Goal: Task Accomplishment & Management: Complete application form

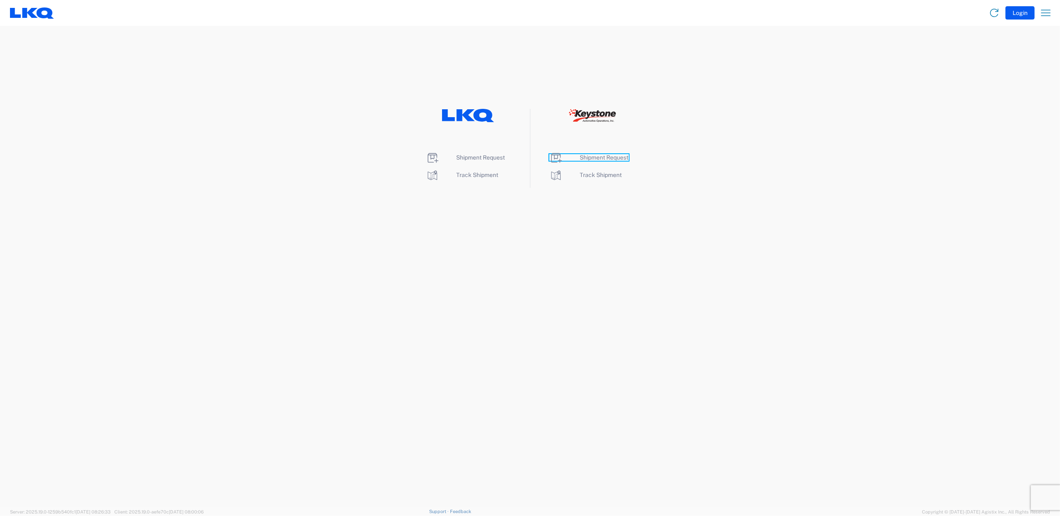
click at [599, 155] on span "Shipment Request" at bounding box center [604, 157] width 49 height 7
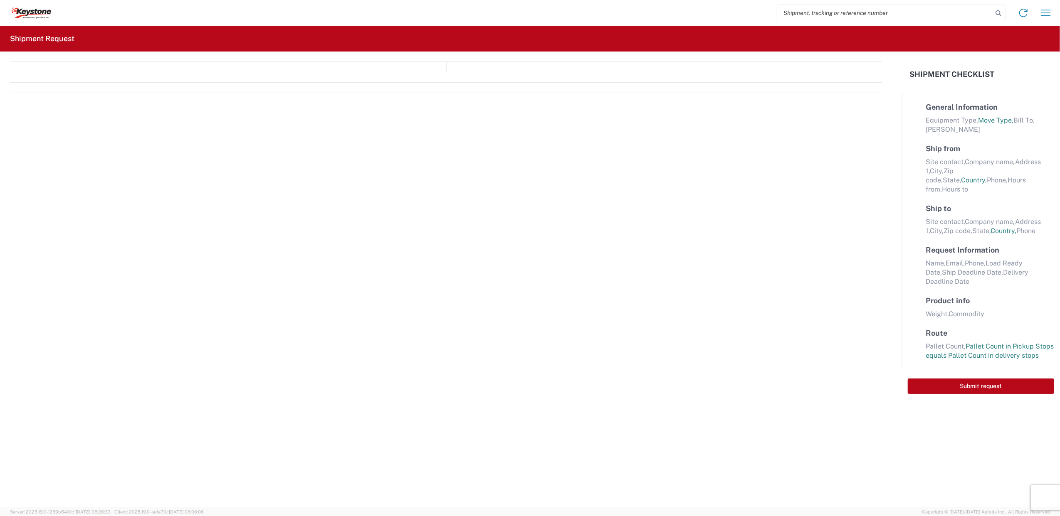
select select "FULL"
select select "LBS"
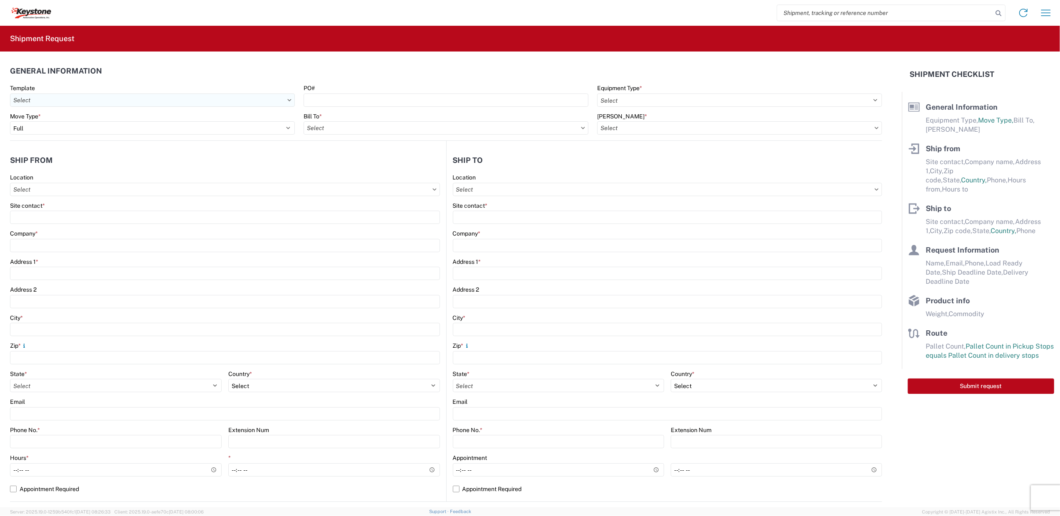
click at [210, 98] on input "text" at bounding box center [152, 100] width 285 height 13
drag, startPoint x: 229, startPoint y: 118, endPoint x: 236, endPoint y: 121, distance: 7.8
click at [229, 119] on div "Move Type *" at bounding box center [152, 116] width 285 height 7
click at [379, 126] on input "text" at bounding box center [445, 127] width 285 height 13
type input "8605"
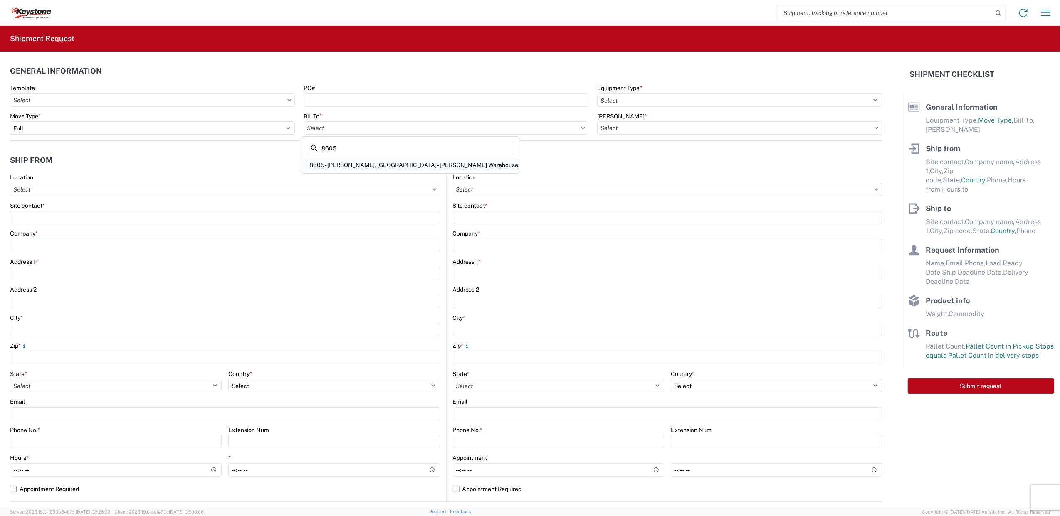
click at [356, 162] on div "8605 - [PERSON_NAME], [GEOGRAPHIC_DATA] - [PERSON_NAME] Warehouse" at bounding box center [410, 164] width 215 height 13
type input "8605 - [PERSON_NAME], [GEOGRAPHIC_DATA] - [PERSON_NAME] Warehouse"
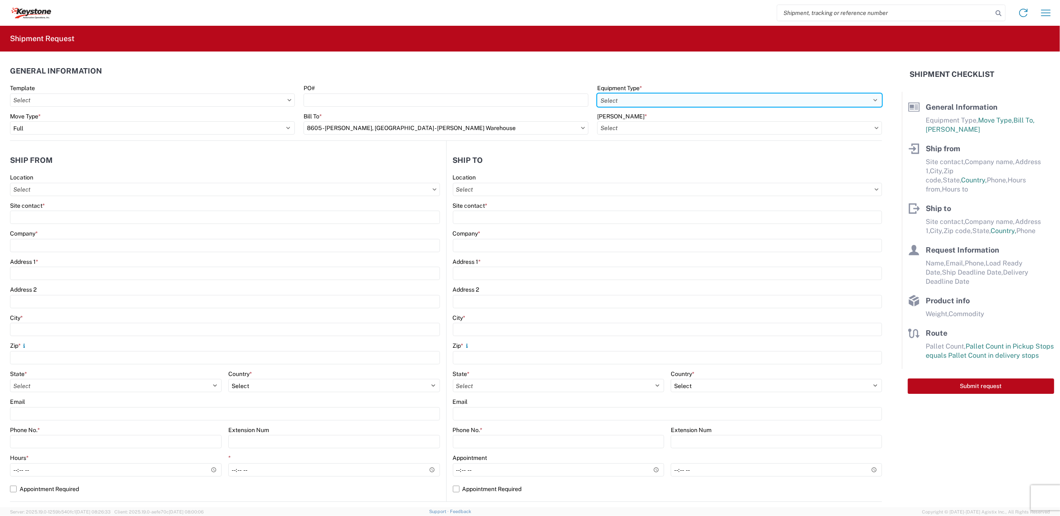
click at [658, 97] on select "Select 53’ Dry Van Flatbed Dropdeck (van) Lowboy (flatbed) Rail" at bounding box center [739, 100] width 285 height 13
click at [597, 94] on select "Select 53’ Dry Van Flatbed Dropdeck (van) Lowboy (flatbed) Rail" at bounding box center [739, 100] width 285 height 13
click at [638, 105] on select "Select 53’ Dry Van Flatbed Dropdeck (van) Lowboy (flatbed) Rail" at bounding box center [739, 100] width 285 height 13
select select "STDV"
click at [597, 94] on select "Select 53’ Dry Van Flatbed Dropdeck (van) Lowboy (flatbed) Rail" at bounding box center [739, 100] width 285 height 13
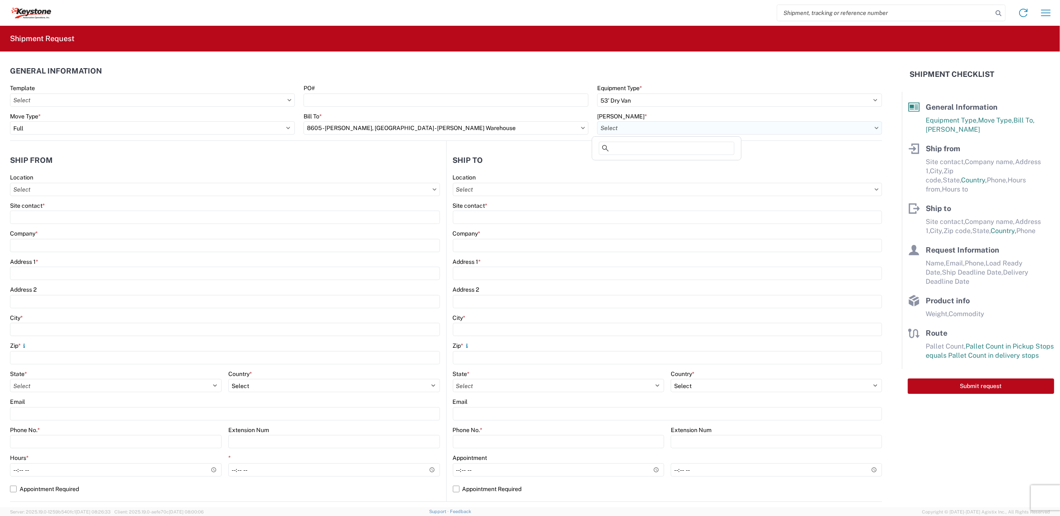
click at [627, 126] on input "text" at bounding box center [739, 127] width 285 height 13
type input "8605"
click at [626, 180] on div "8605-6300-66012-0000 - 8605 Transfers" at bounding box center [686, 178] width 185 height 13
type input "8605-6300-66012-0000 - 8605 Transfers, 8605-6300-66012-0000 - 8605 Transfers"
click at [470, 186] on input "text" at bounding box center [667, 189] width 429 height 13
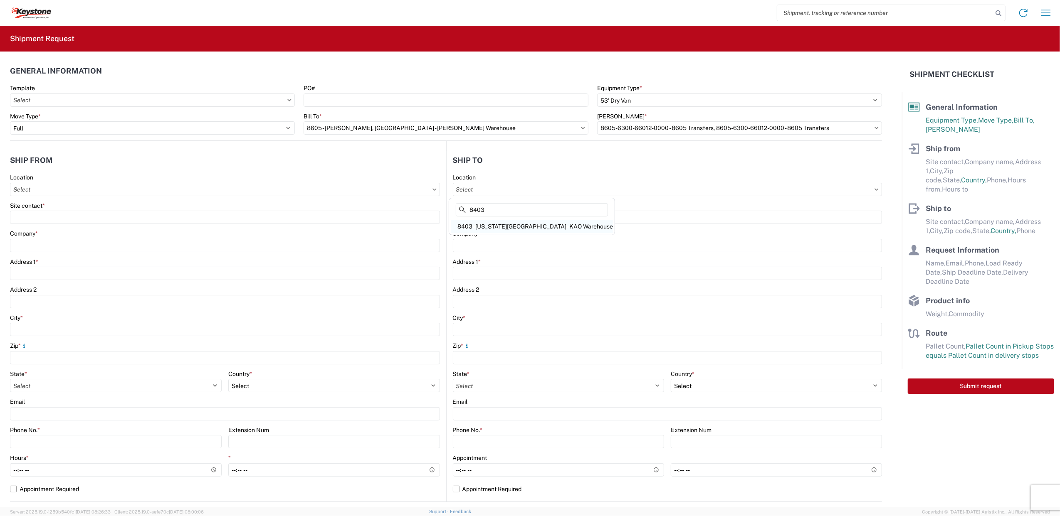
type input "8403"
click at [498, 224] on div "8403 - Kansas City - KAO Warehouse" at bounding box center [532, 226] width 162 height 13
type input "8403 - Kansas City - KAO Warehouse"
type input "KAO"
type input "90 Shawnee Ave."
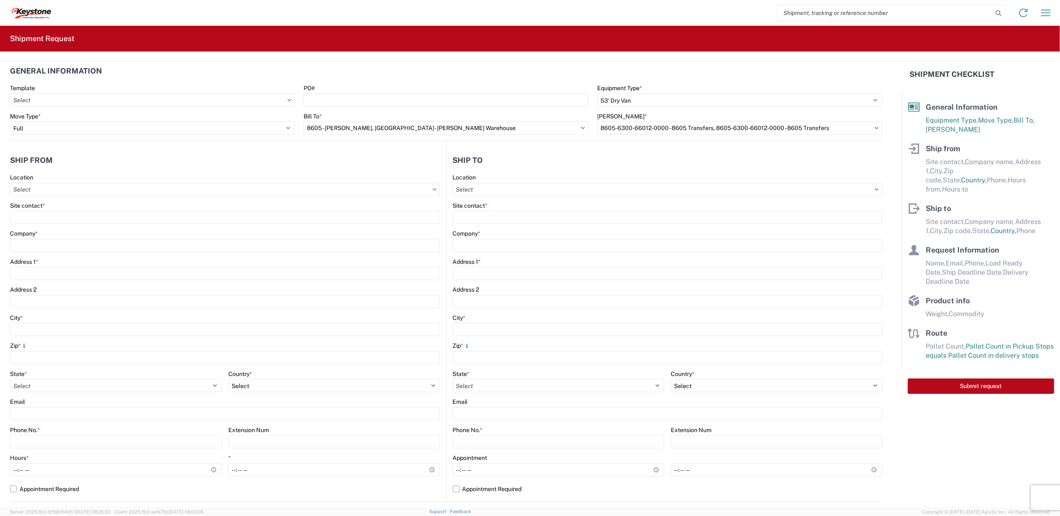
type input "Kansas City"
type input "66105"
select select "KS"
select select "US"
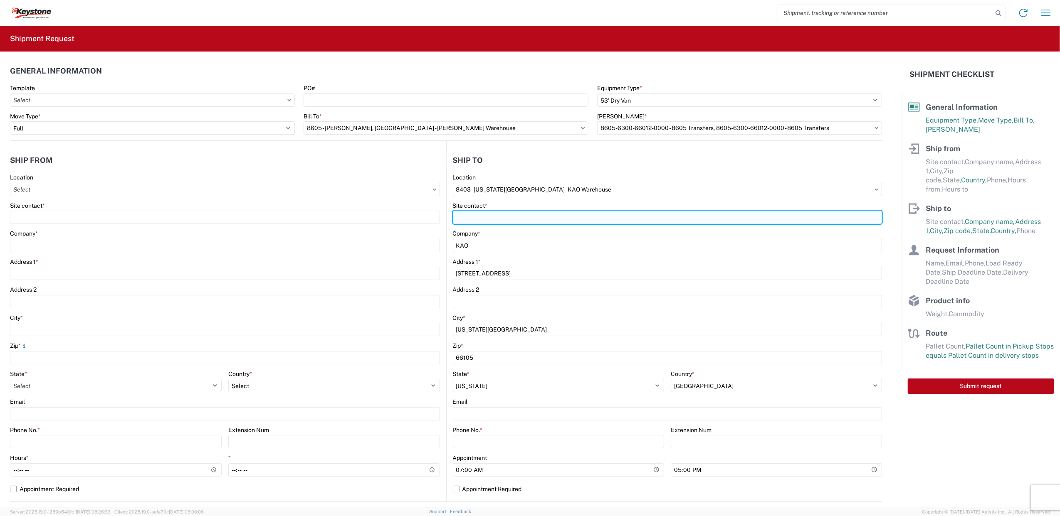
click at [479, 217] on input "Site contact *" at bounding box center [667, 217] width 429 height 13
type input "Shawn Chenoweth"
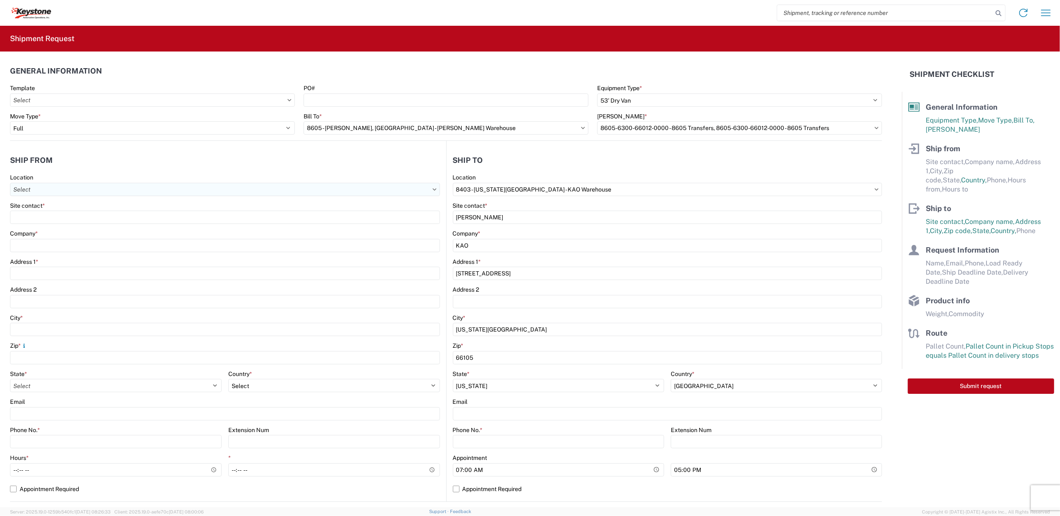
click at [76, 192] on input "text" at bounding box center [225, 189] width 430 height 13
click at [75, 209] on input "805" at bounding box center [85, 209] width 136 height 13
type input "8605"
click at [48, 223] on div "8605 - Cheney, WA - KAO Warehouse" at bounding box center [119, 226] width 215 height 13
type input "8605 - Cheney, WA - KAO Warehouse"
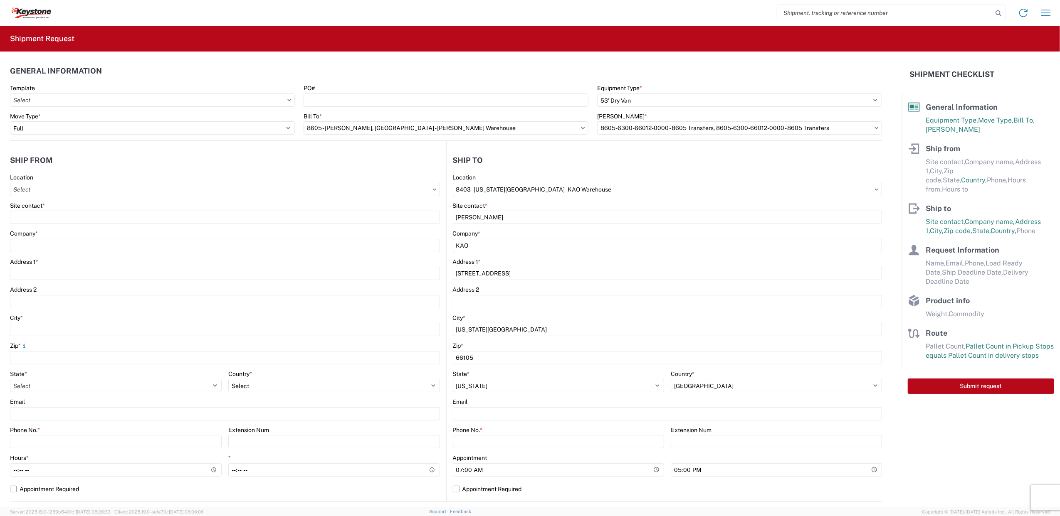
type input "KAO"
type input "9212 W Hallett Rd"
type input "Spokane"
type input "99224"
select select "WA"
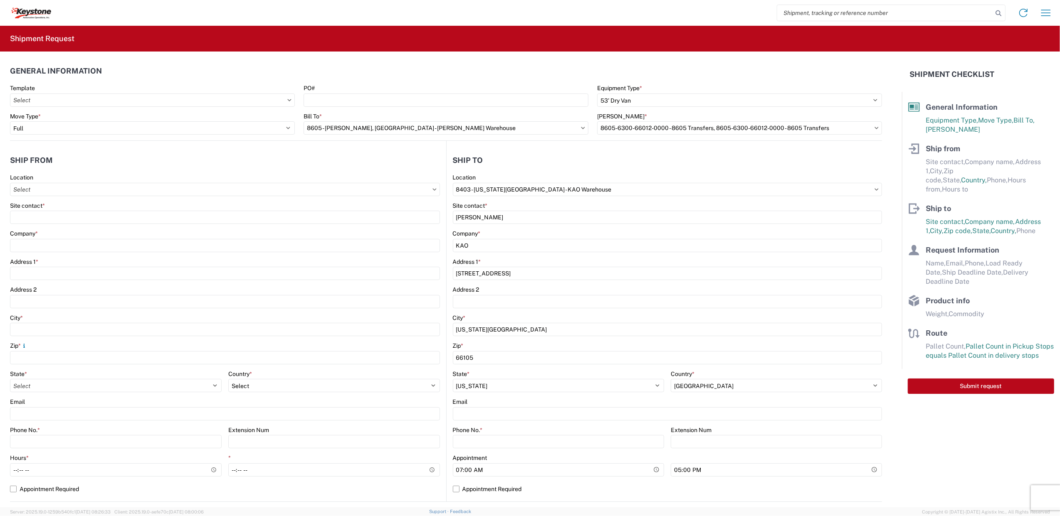
select select "US"
type input "07:00"
type input "17:00"
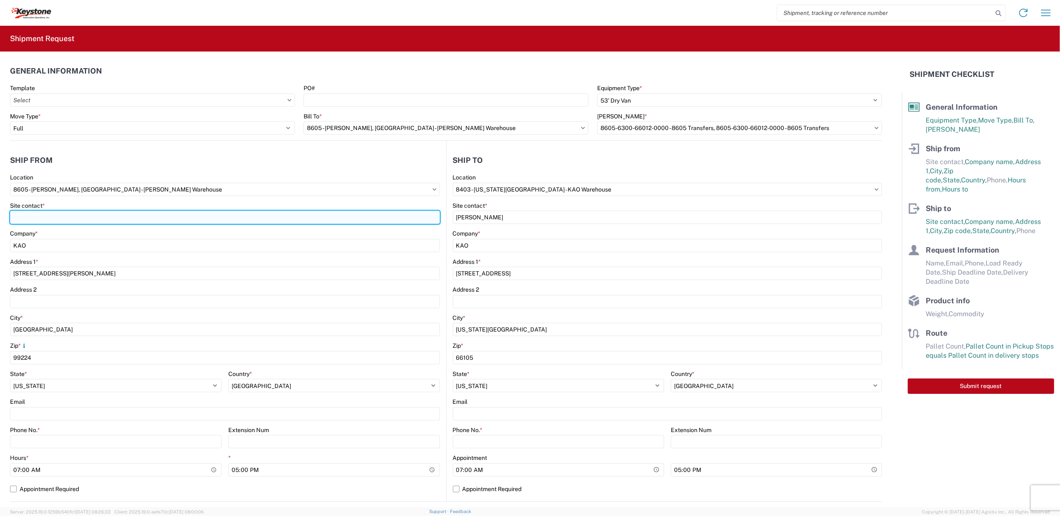
click at [49, 216] on input "Site contact *" at bounding box center [225, 217] width 430 height 13
type input "Tausha Hunter"
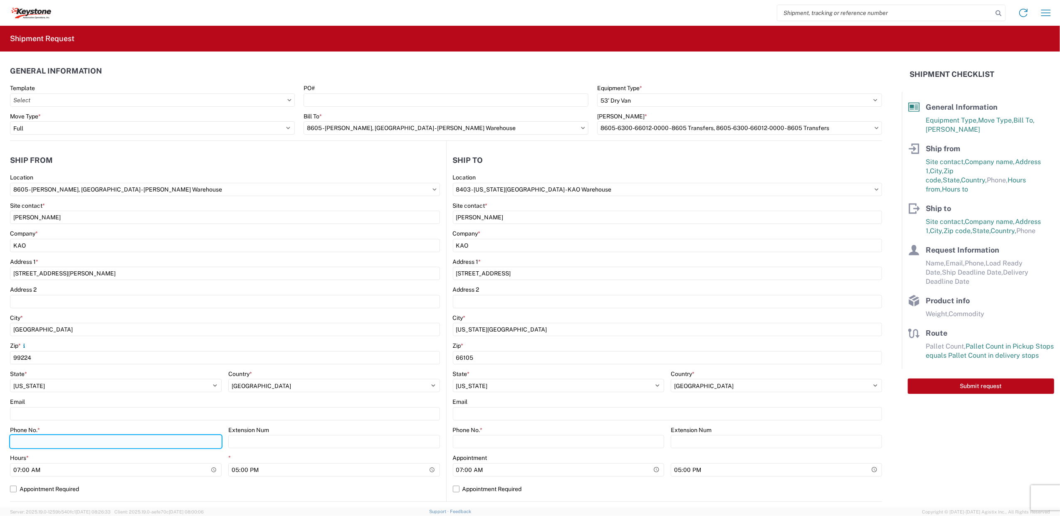
click at [44, 436] on input "Phone No. *" at bounding box center [116, 441] width 212 height 13
click at [55, 441] on input "Phone No. *" at bounding box center [116, 441] width 212 height 13
type input "8"
type input "9"
type input "509-960-2662"
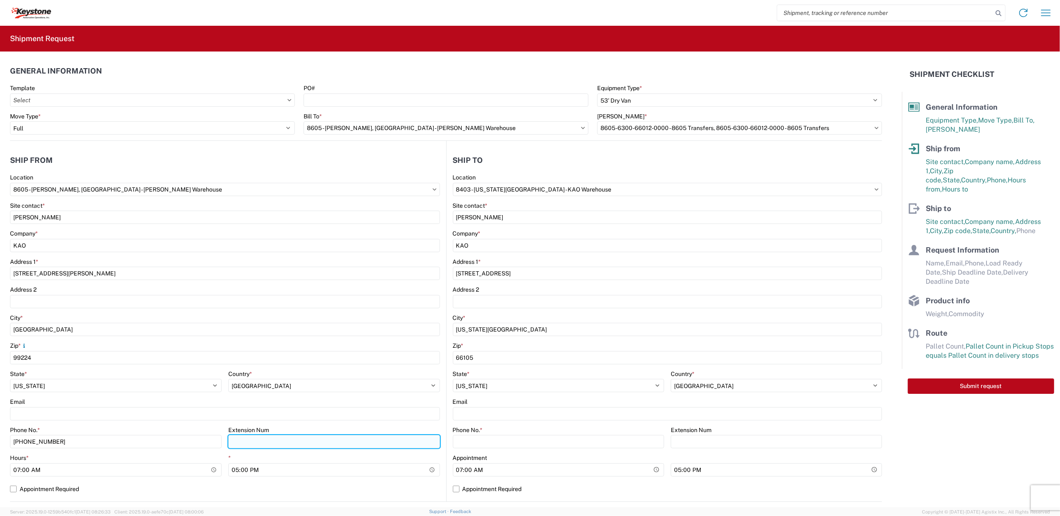
click at [266, 446] on input "Extension Num" at bounding box center [334, 441] width 212 height 13
type input "2263"
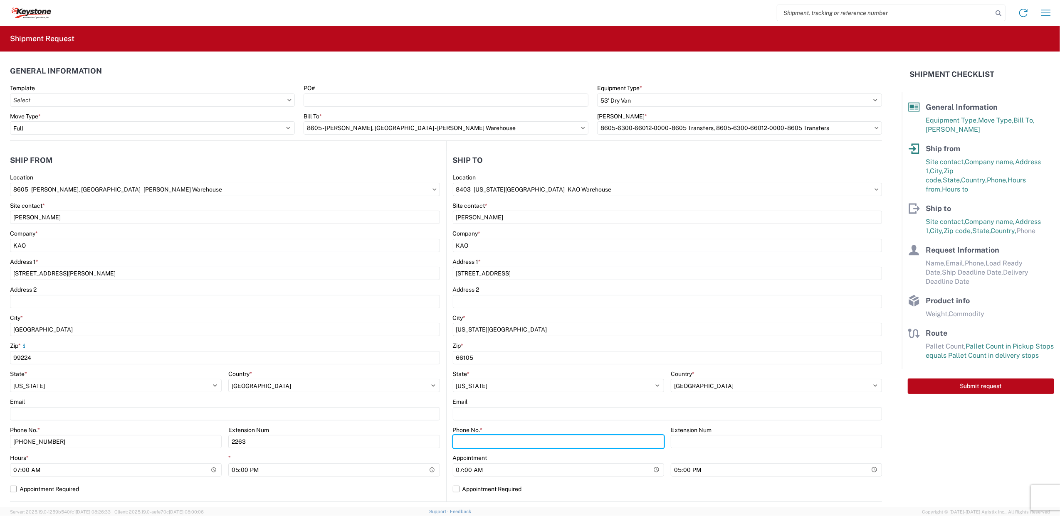
drag, startPoint x: 468, startPoint y: 439, endPoint x: 427, endPoint y: 427, distance: 43.4
click at [468, 440] on input "Phone No. *" at bounding box center [558, 441] width 211 height 13
click at [499, 438] on input "Phone No. *" at bounding box center [558, 441] width 211 height 13
type input "913-371-3249"
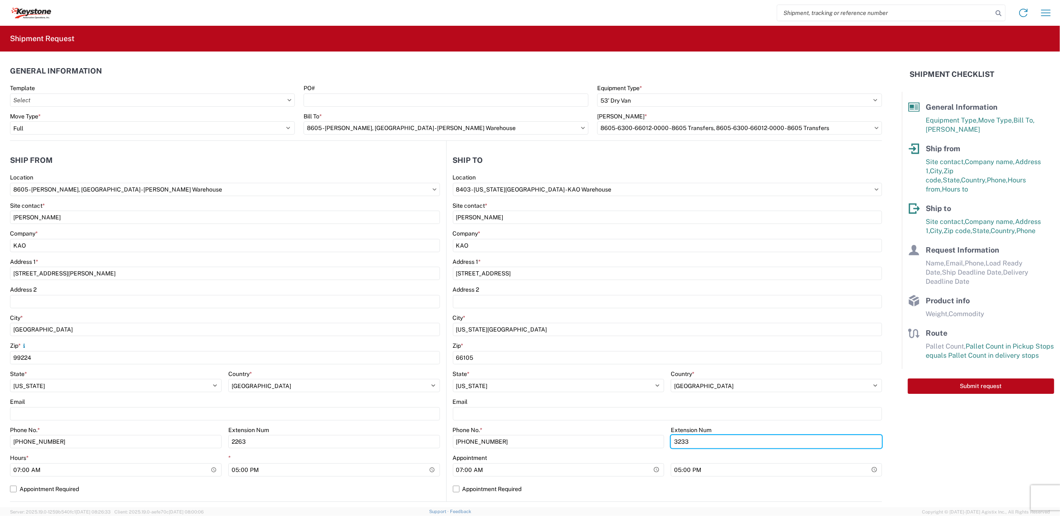
type input "3233"
drag, startPoint x: 476, startPoint y: 406, endPoint x: 480, endPoint y: 412, distance: 6.3
click at [476, 407] on div "Email" at bounding box center [667, 409] width 429 height 22
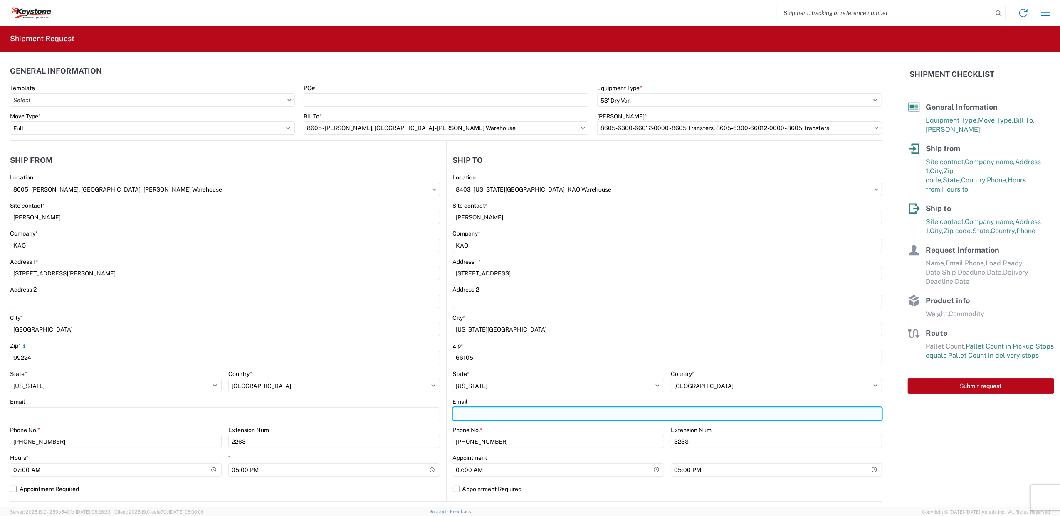
click at [481, 412] on input "Email" at bounding box center [667, 413] width 429 height 13
click at [453, 411] on input "schenoweth@lkqcorp.com" at bounding box center [667, 413] width 429 height 13
click at [565, 409] on input "shchenoweth@lkqcorp.com" at bounding box center [667, 413] width 429 height 13
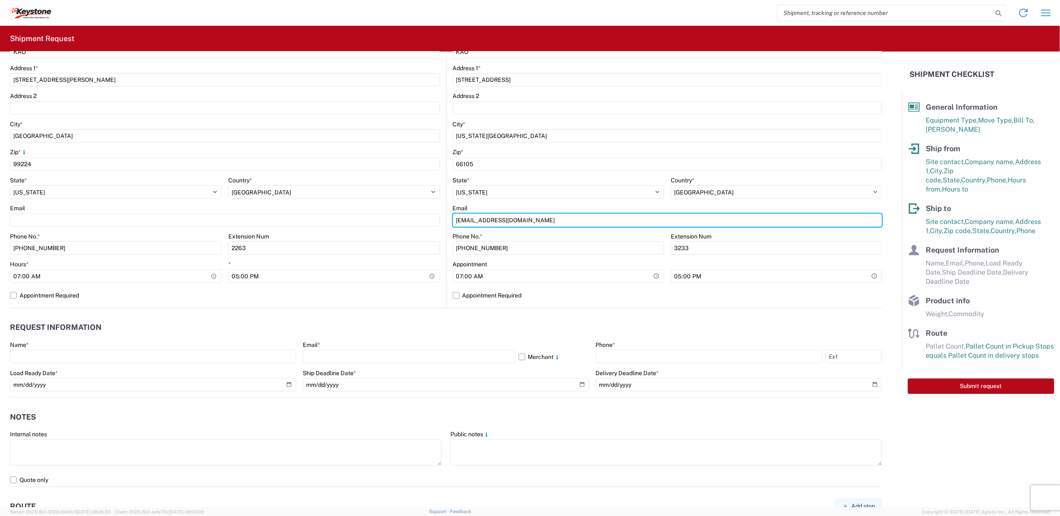
scroll to position [222, 0]
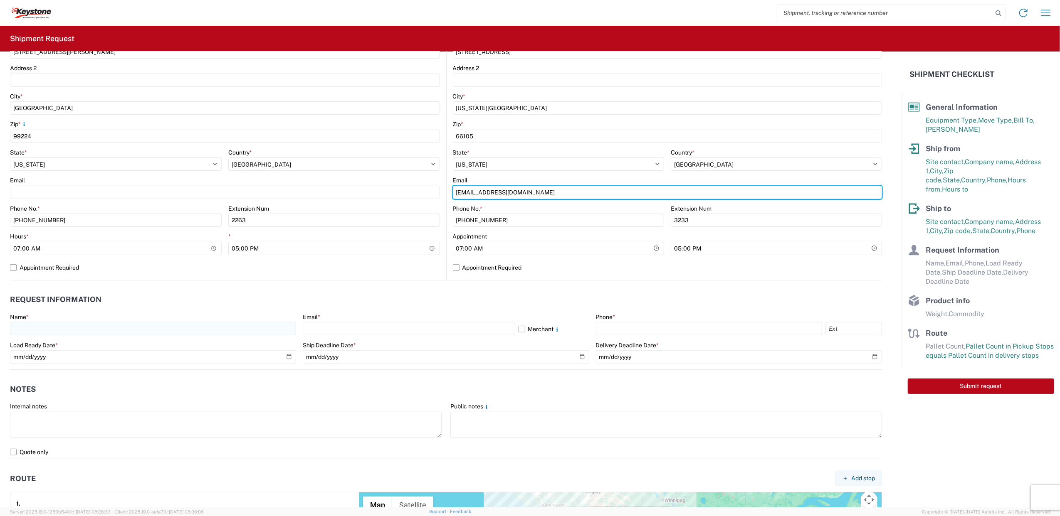
type input "shchenoweth@lkqcorp.com"
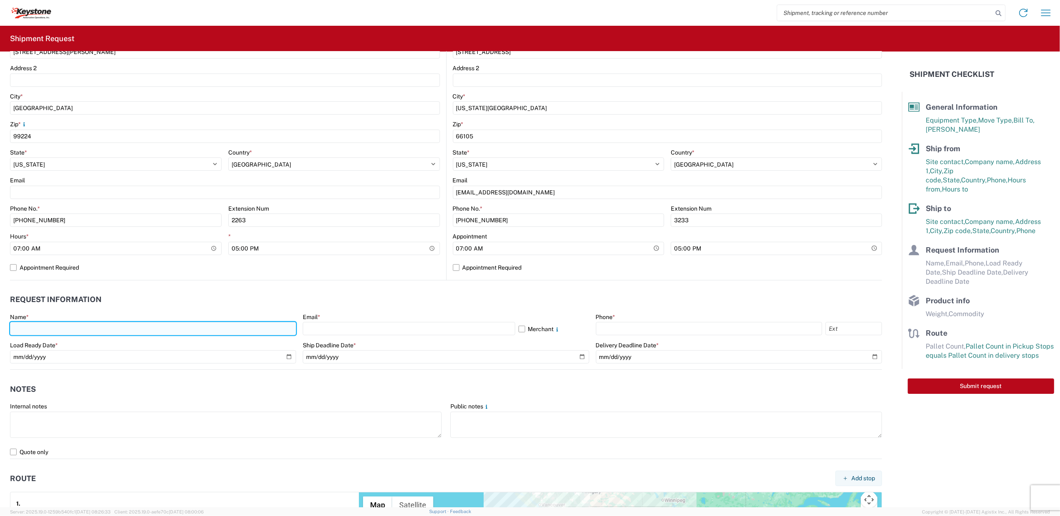
click at [84, 330] on input "text" at bounding box center [153, 328] width 286 height 13
type input "Tausha Hunter"
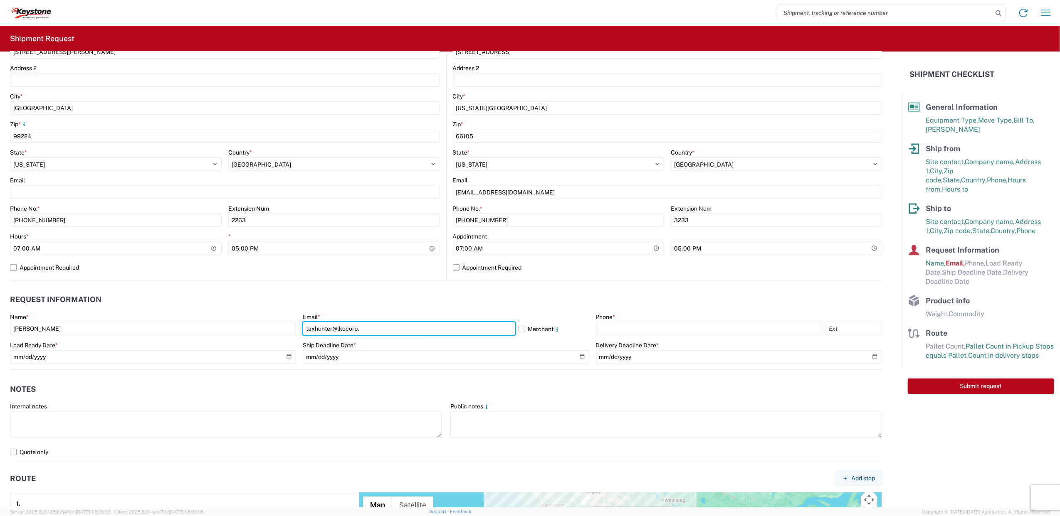
type input "taxhunter@lkqcorp.com"
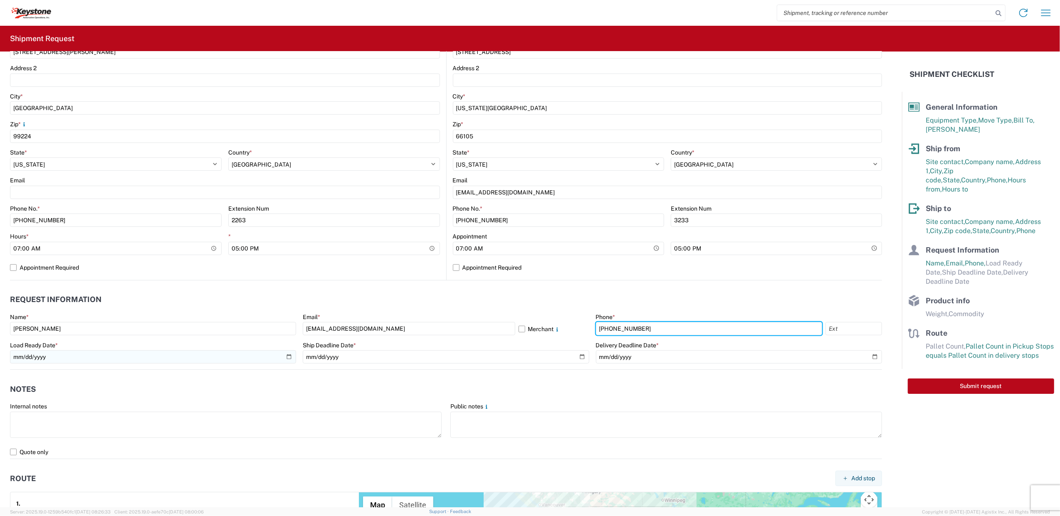
type input "509-960-2662"
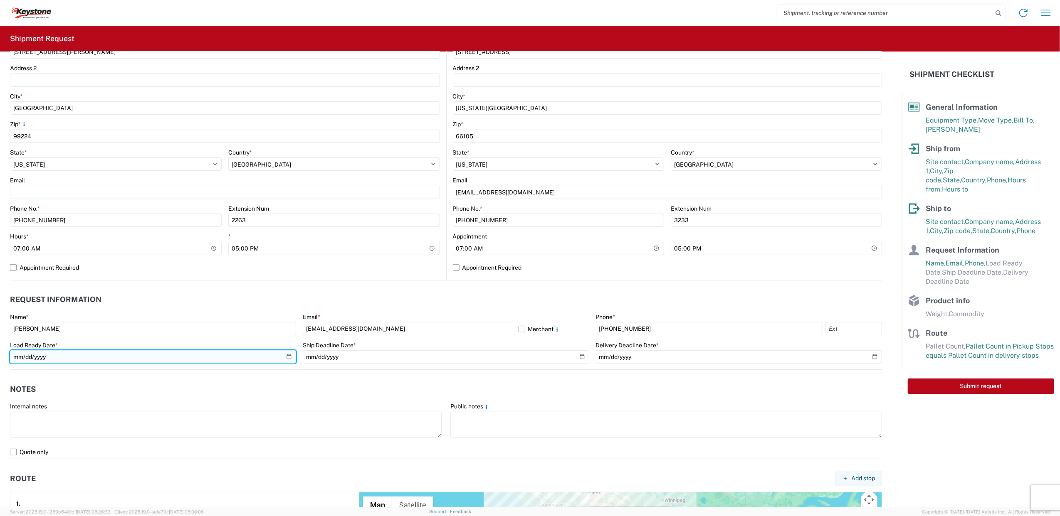
click at [100, 356] on input "date" at bounding box center [153, 356] width 286 height 13
click at [284, 358] on input "date" at bounding box center [153, 356] width 286 height 13
type input "2025-09-15"
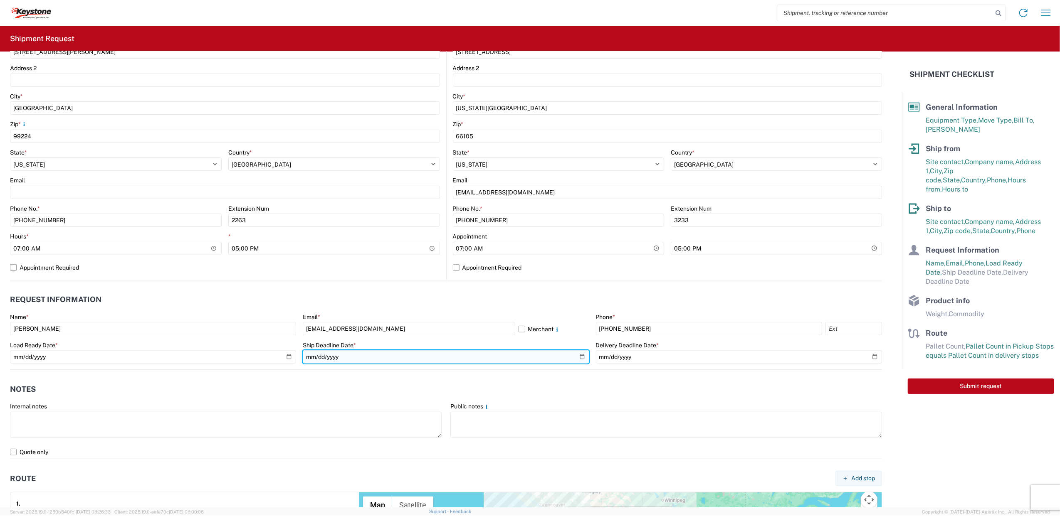
click at [574, 360] on input "date" at bounding box center [446, 356] width 286 height 13
type input "2025-09-16"
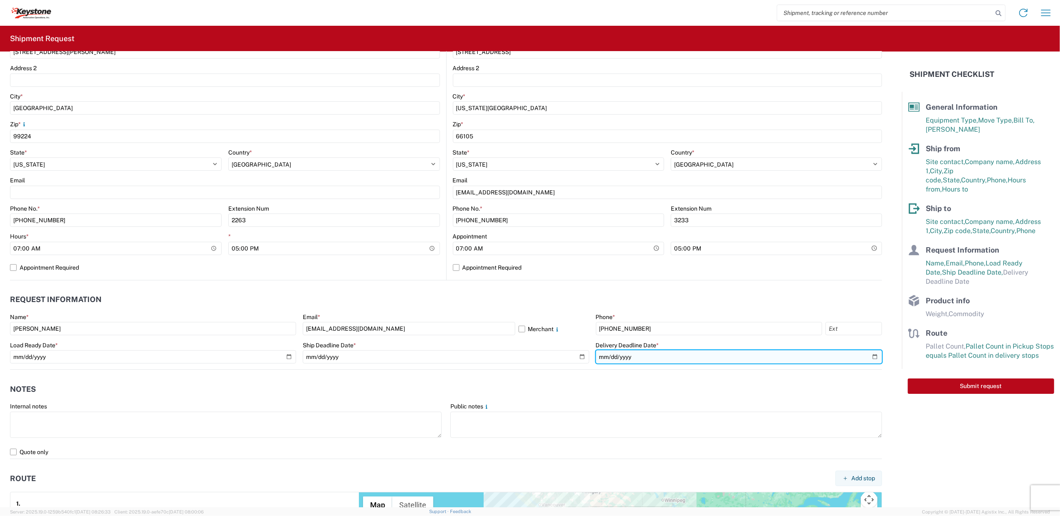
click at [862, 360] on input "date" at bounding box center [739, 356] width 286 height 13
type input "2025-09-19"
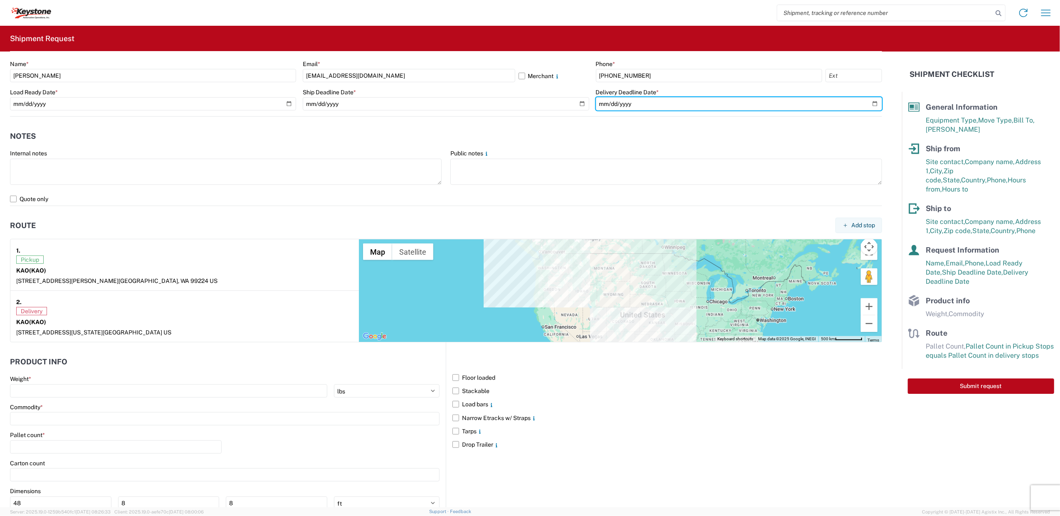
scroll to position [499, 0]
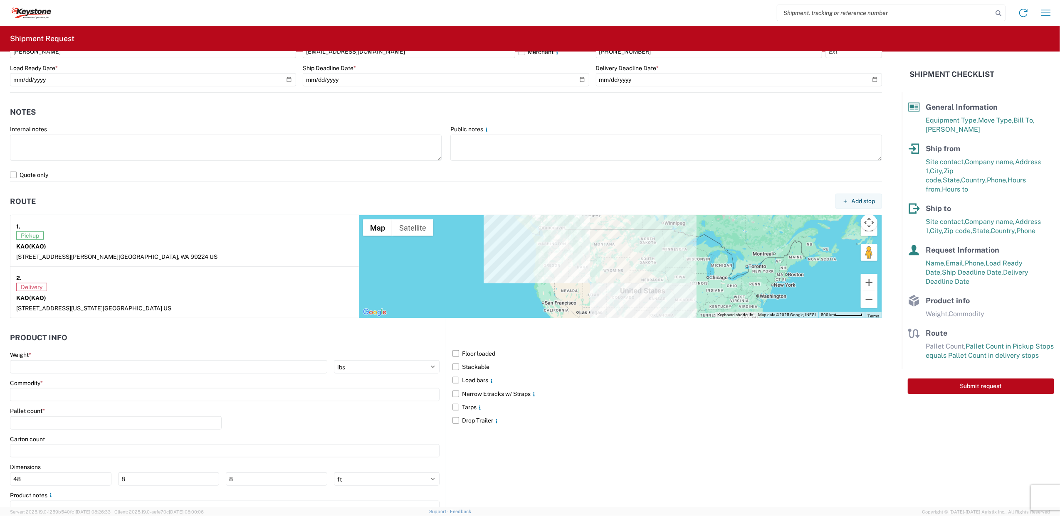
click at [174, 359] on div "Weight *" at bounding box center [224, 354] width 429 height 7
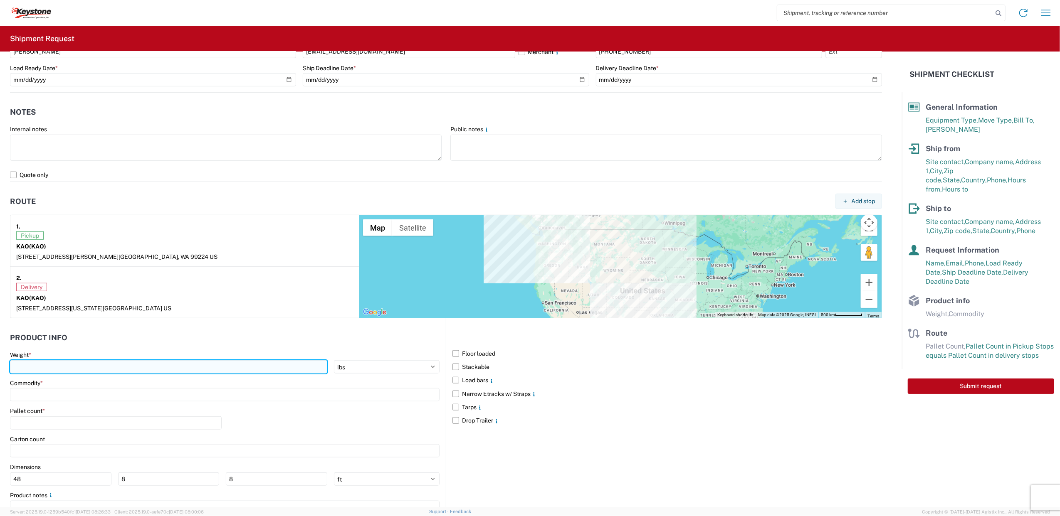
click at [169, 363] on input "number" at bounding box center [168, 366] width 317 height 13
type input "30000"
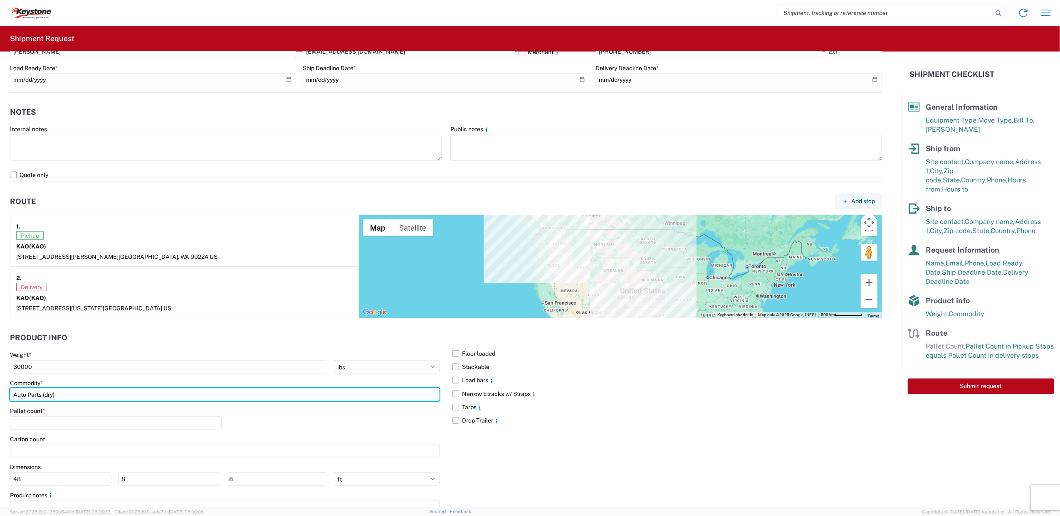
type input "Auto Parts (dry)"
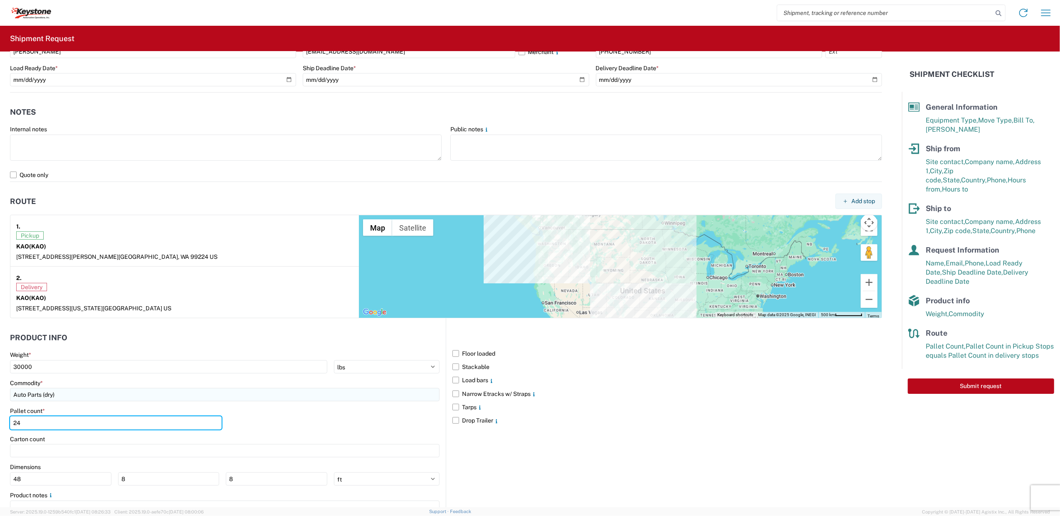
type input "24"
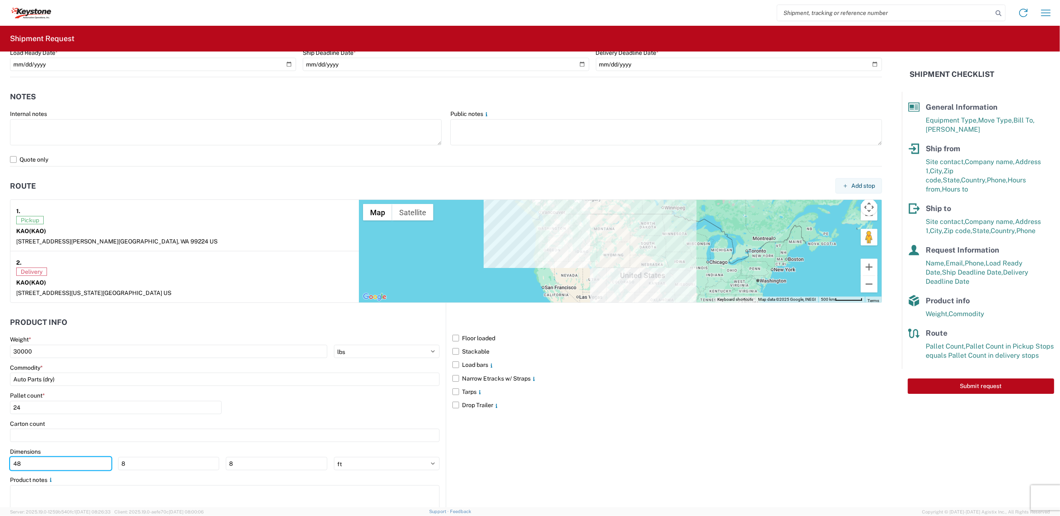
scroll to position [543, 0]
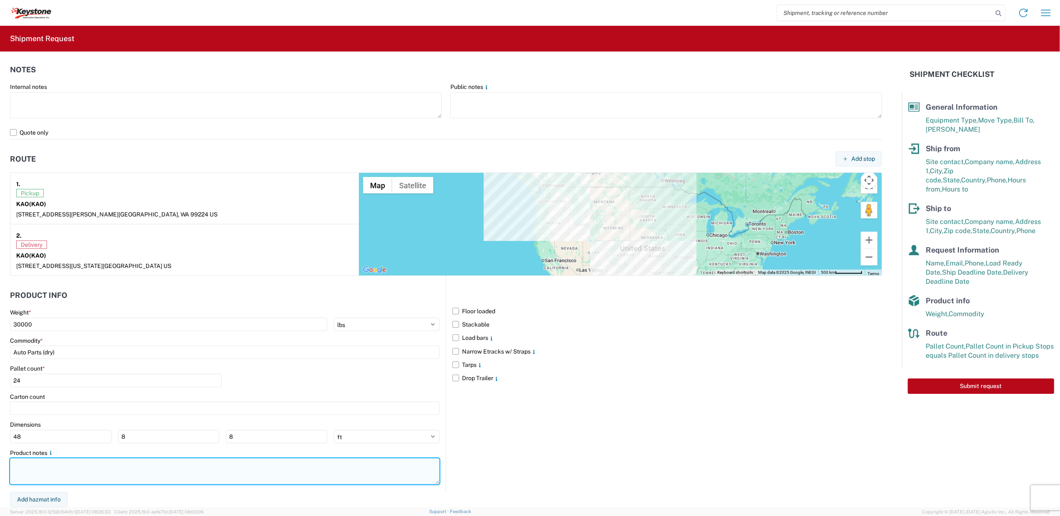
drag, startPoint x: 60, startPoint y: 471, endPoint x: 60, endPoint y: 464, distance: 6.7
click at [60, 468] on textarea at bounding box center [224, 472] width 429 height 26
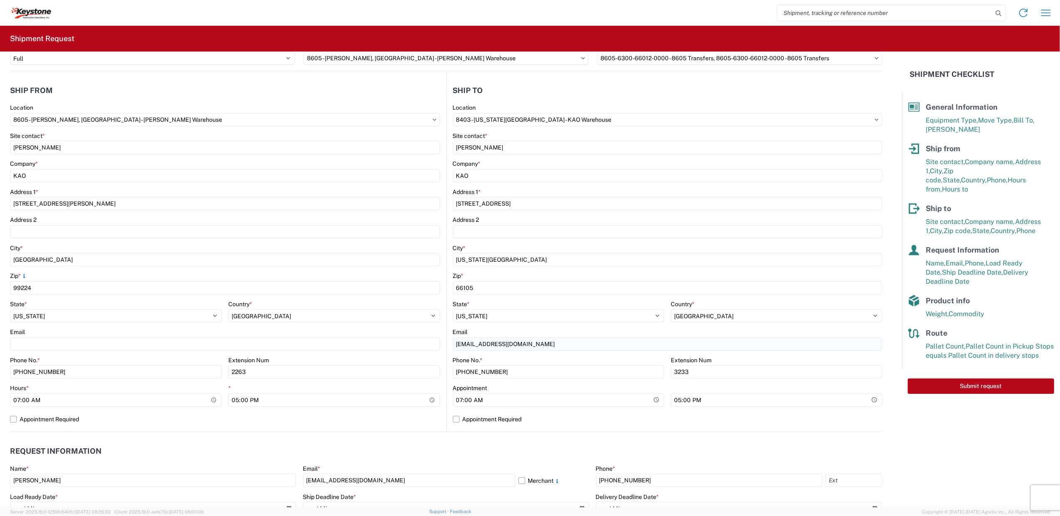
scroll to position [0, 0]
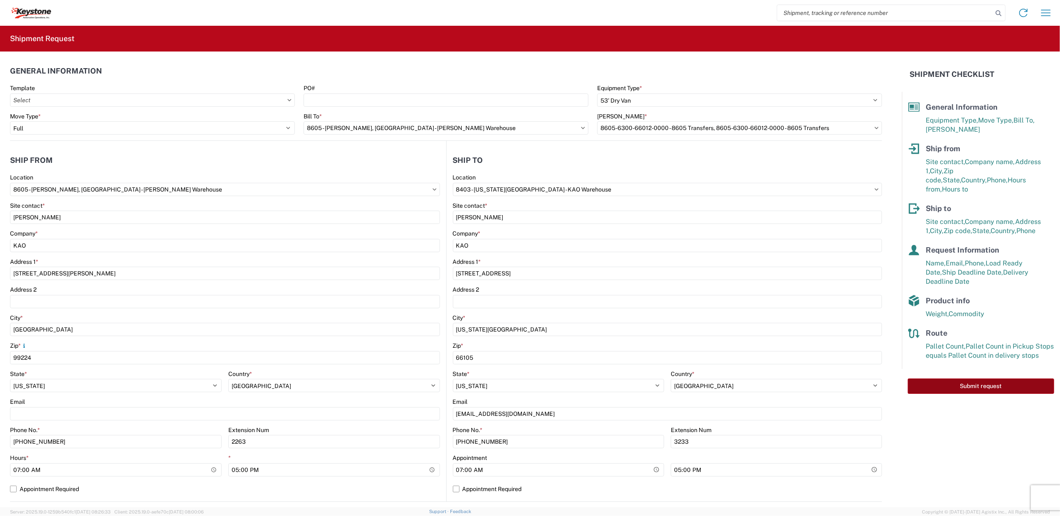
type textarea "EDI pallets going East"
drag, startPoint x: 959, startPoint y: 378, endPoint x: 940, endPoint y: 375, distance: 19.9
click at [959, 379] on button "Submit request" at bounding box center [980, 386] width 146 height 15
select select "US"
